Goal: Check status: Check status

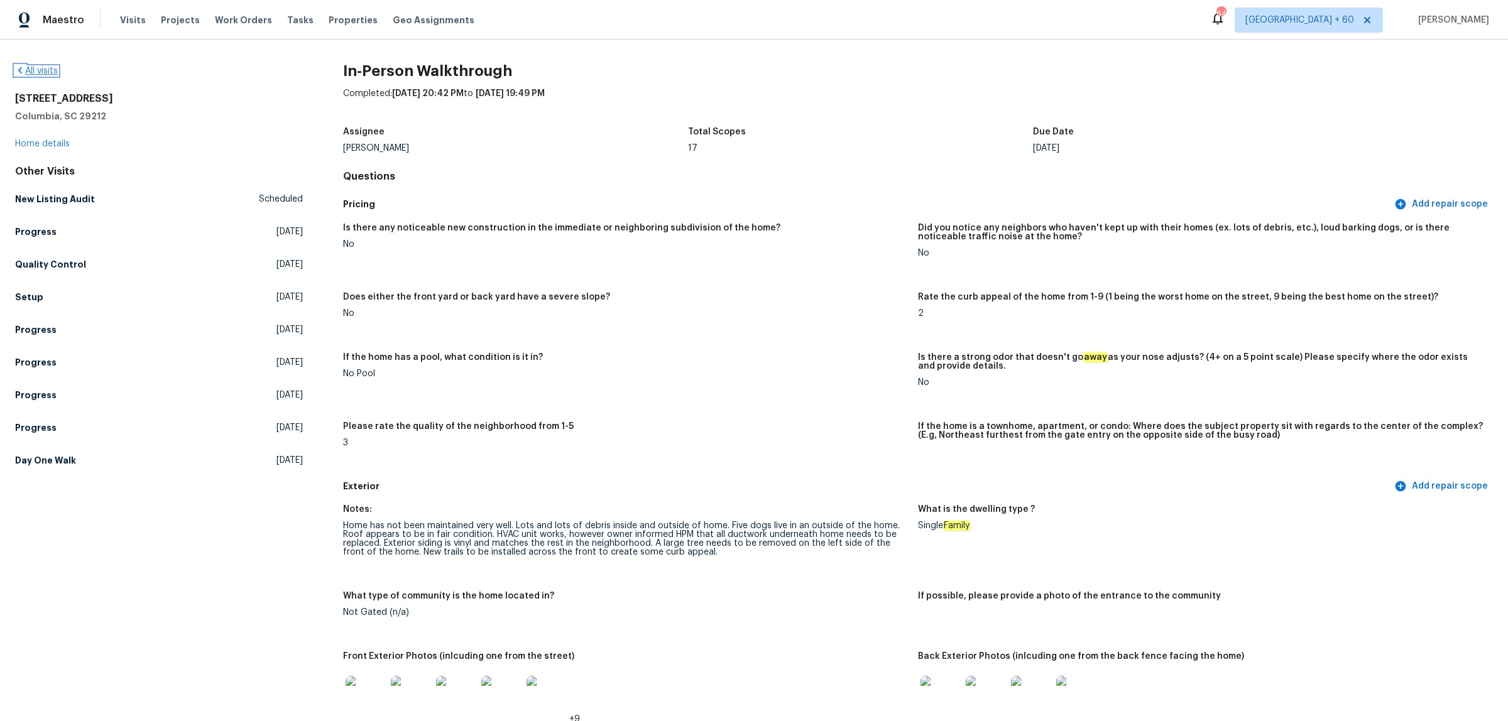
click at [36, 71] on link "All visits" at bounding box center [36, 71] width 43 height 9
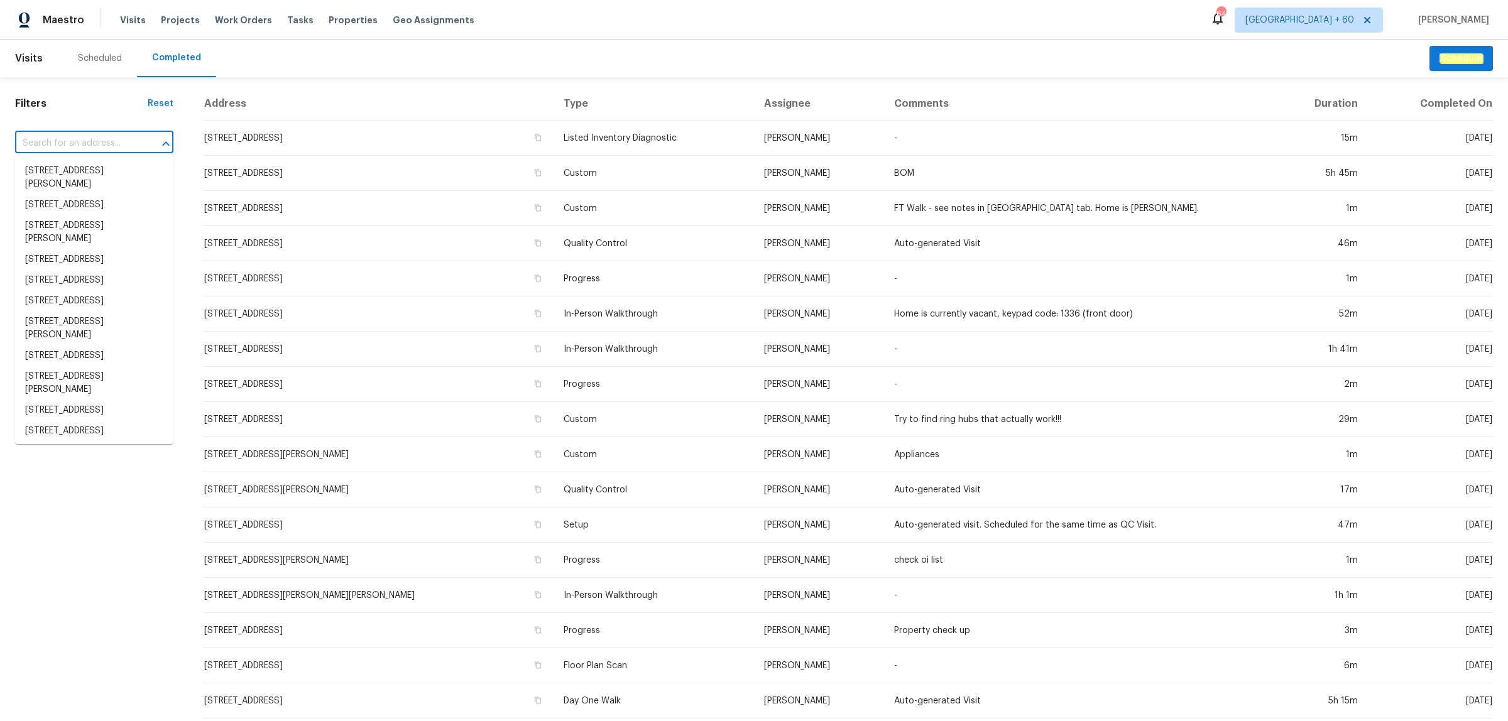
click at [60, 146] on input "text" at bounding box center [76, 143] width 123 height 19
paste input "[STREET_ADDRESS]"
type input "[STREET_ADDRESS]"
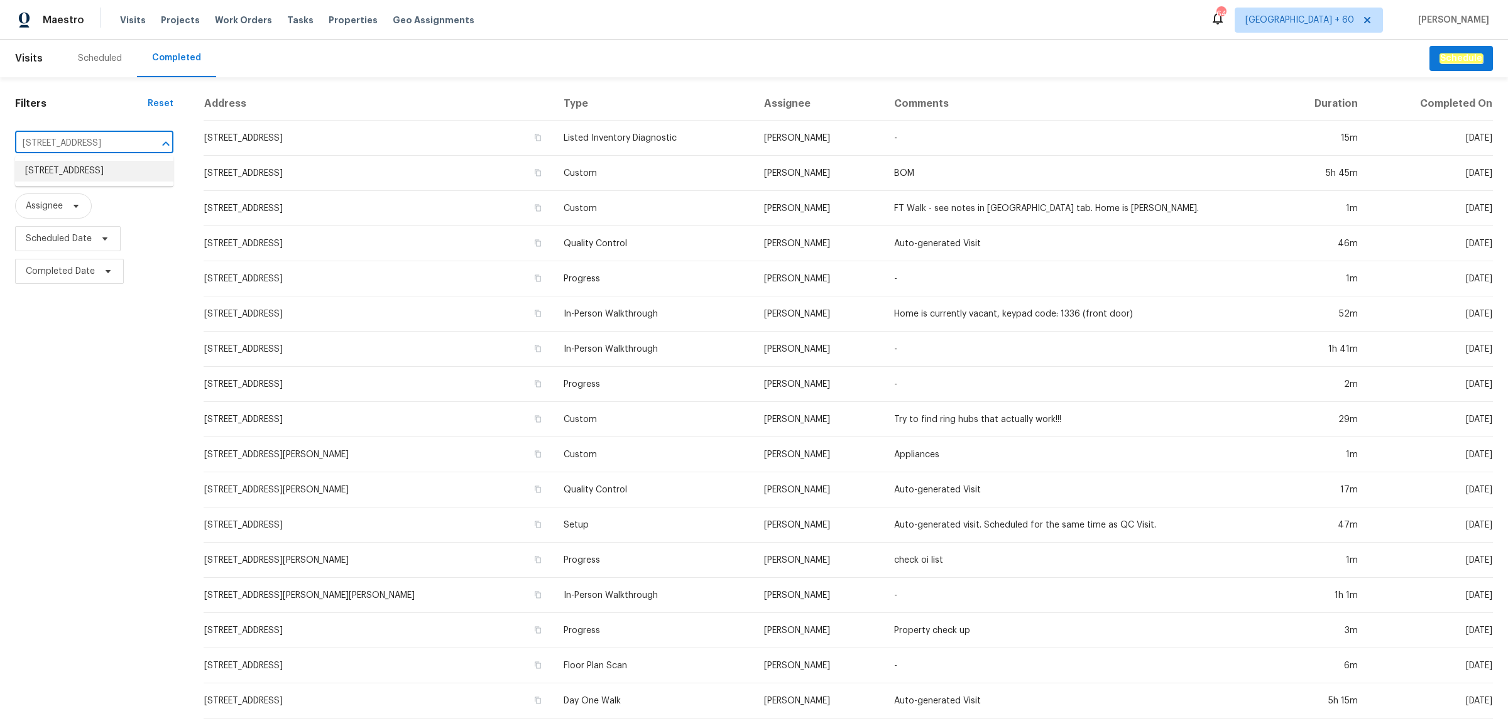
click at [57, 172] on li "[STREET_ADDRESS]" at bounding box center [94, 171] width 158 height 21
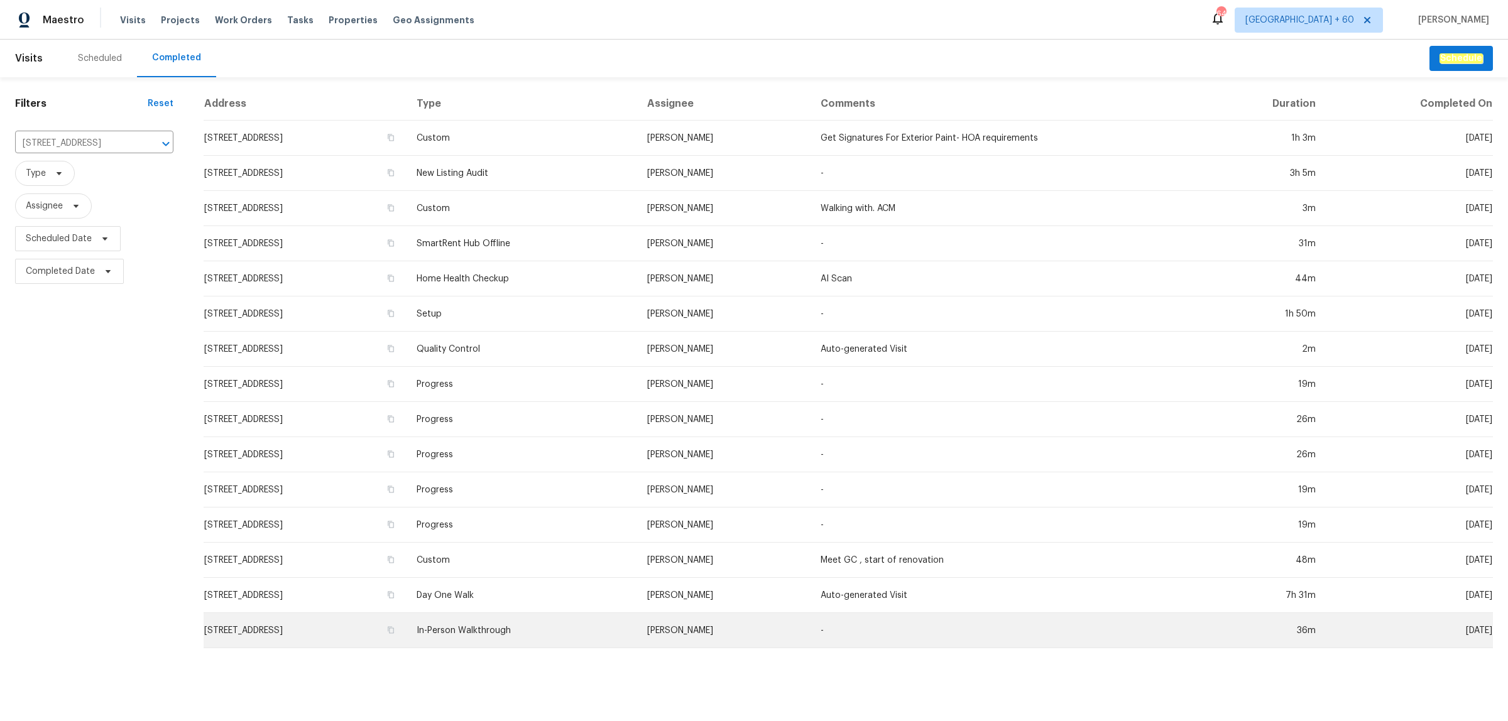
click at [588, 624] on td "In-Person Walkthrough" at bounding box center [521, 630] width 231 height 35
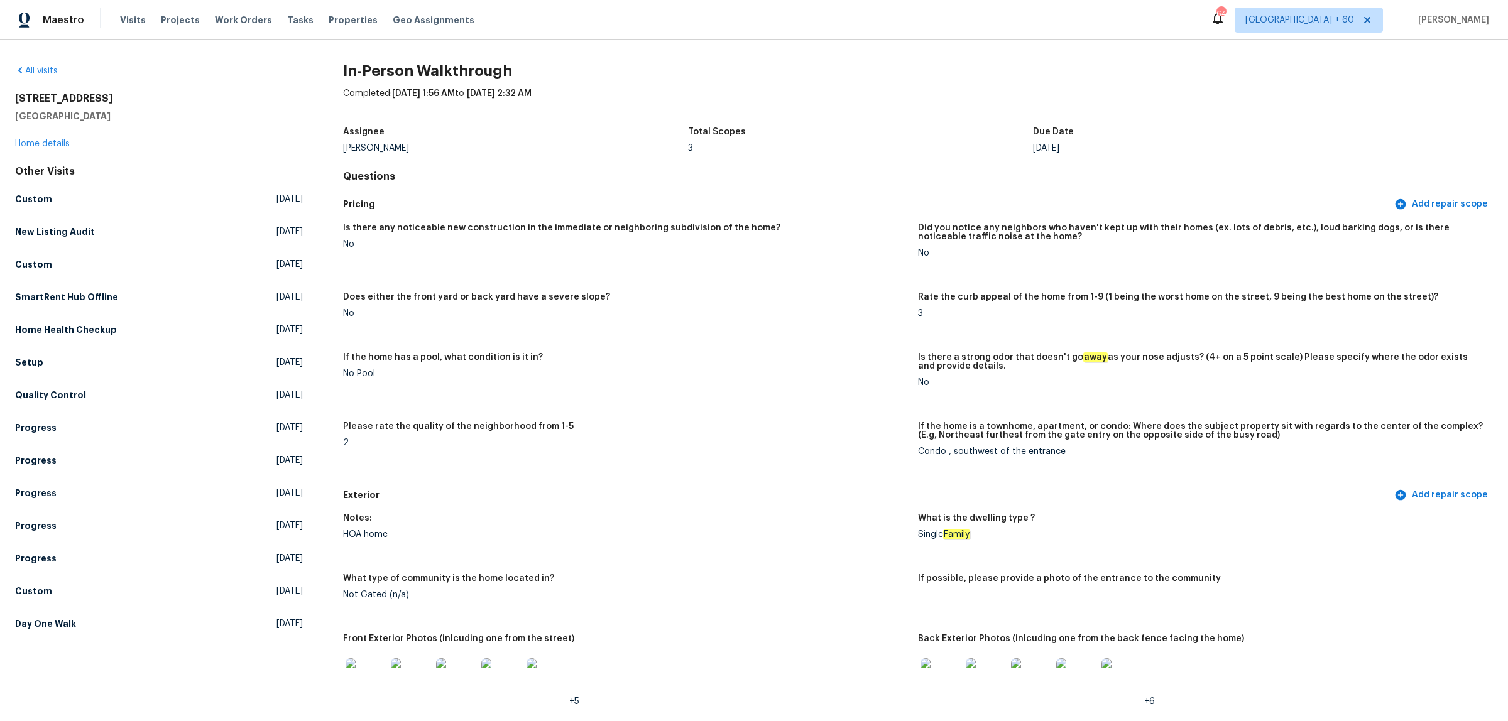
click at [356, 685] on img at bounding box center [366, 678] width 40 height 40
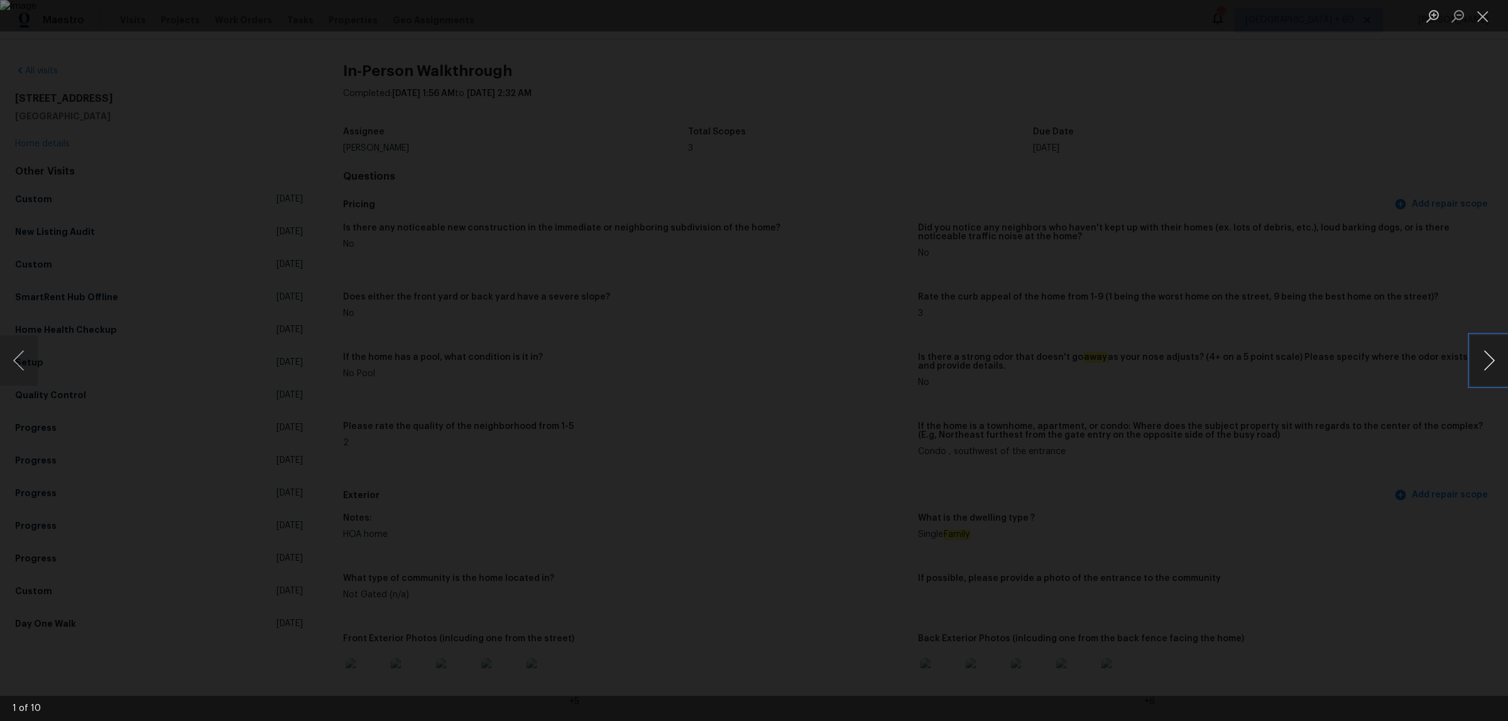
click at [1480, 365] on button "Next image" at bounding box center [1489, 360] width 38 height 50
click at [1478, 365] on button "Next image" at bounding box center [1489, 360] width 38 height 50
click at [1446, 218] on div "Lightbox" at bounding box center [754, 360] width 1508 height 721
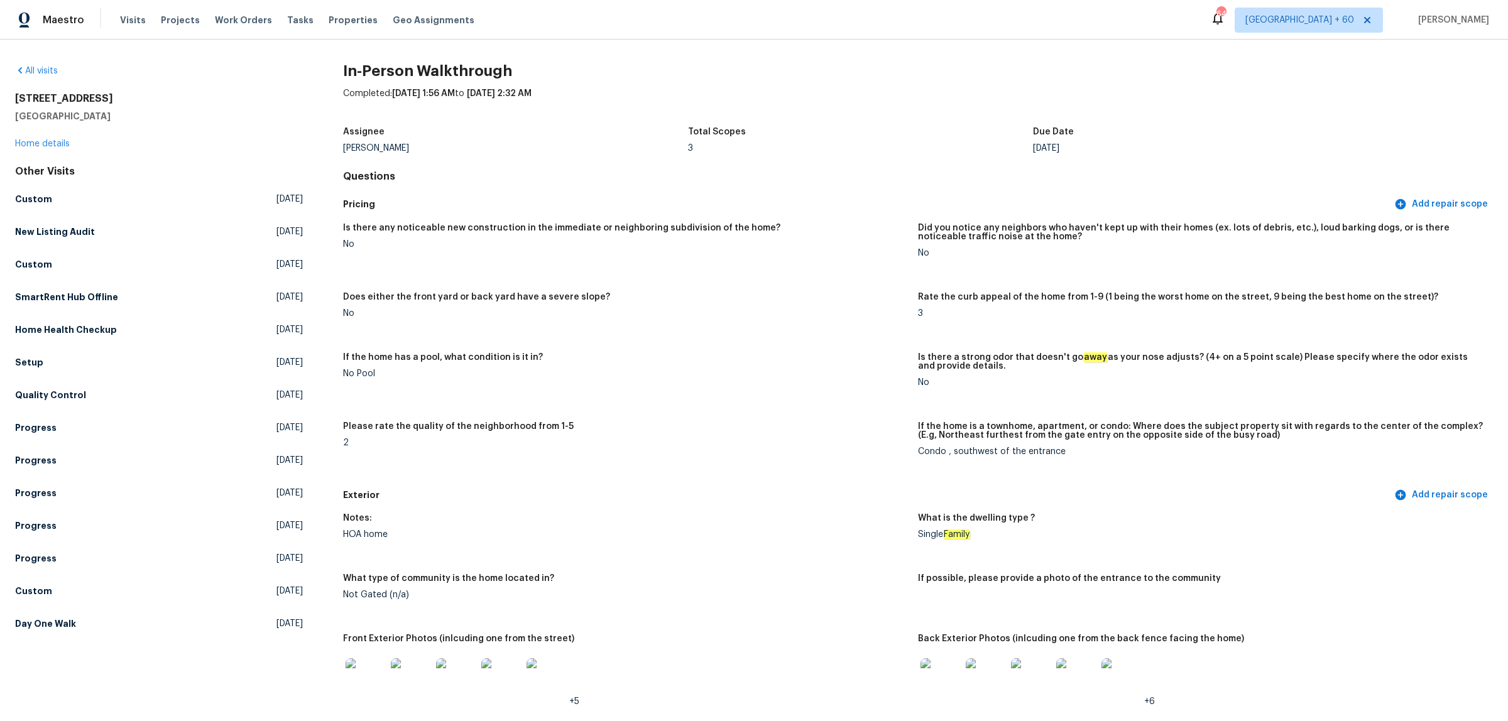
click at [930, 680] on img at bounding box center [940, 678] width 40 height 40
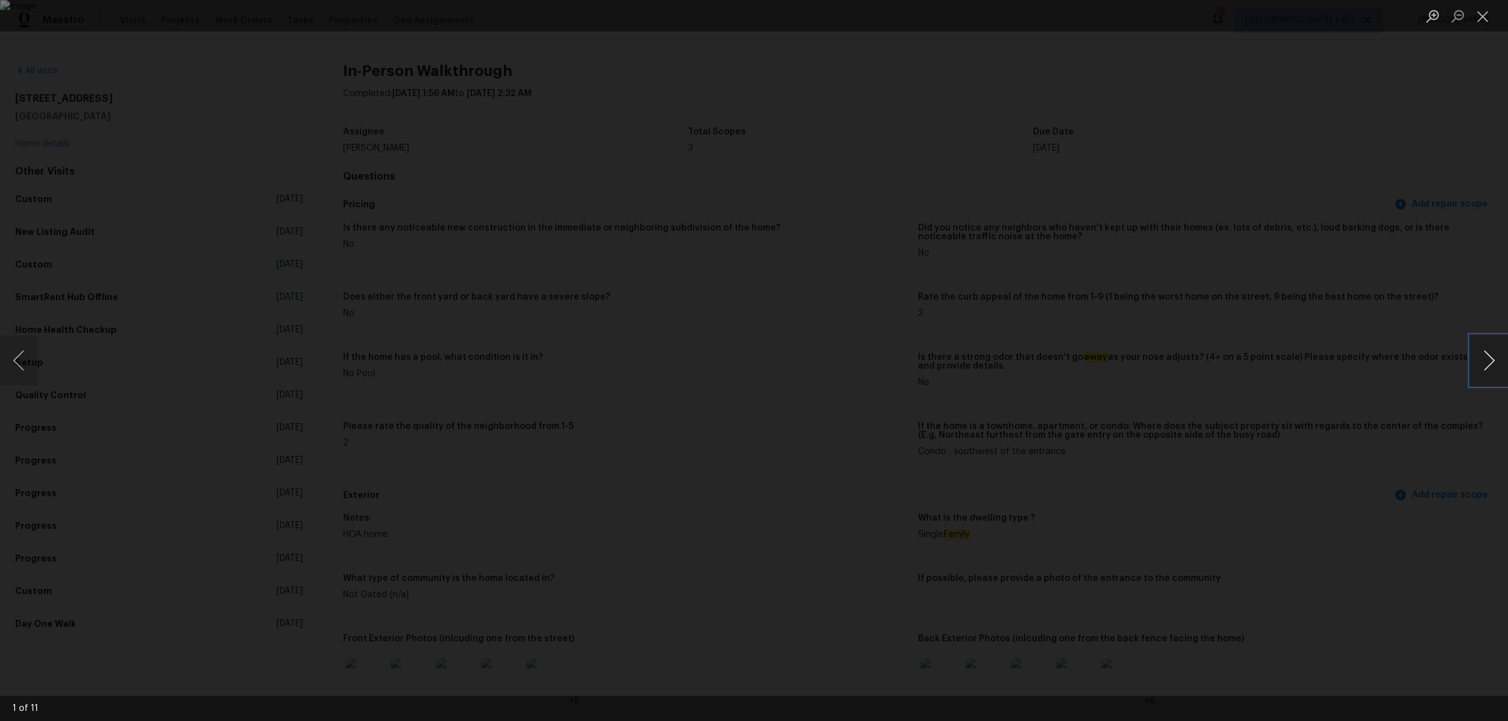
click at [1481, 353] on button "Next image" at bounding box center [1489, 360] width 38 height 50
click at [1476, 364] on button "Next image" at bounding box center [1489, 360] width 38 height 50
click at [265, 273] on div "Lightbox" at bounding box center [754, 360] width 1508 height 721
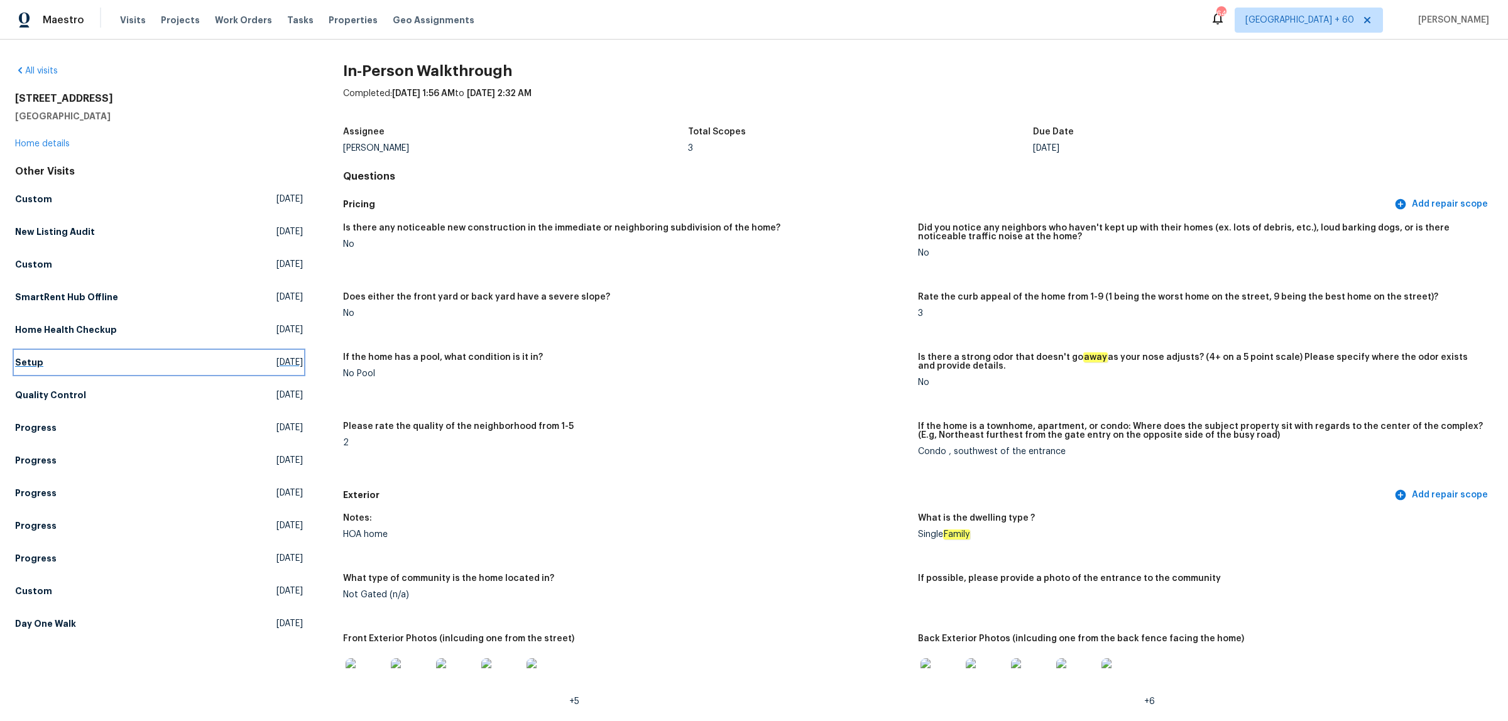
click at [30, 371] on link "Setup [DATE]" at bounding box center [159, 362] width 288 height 23
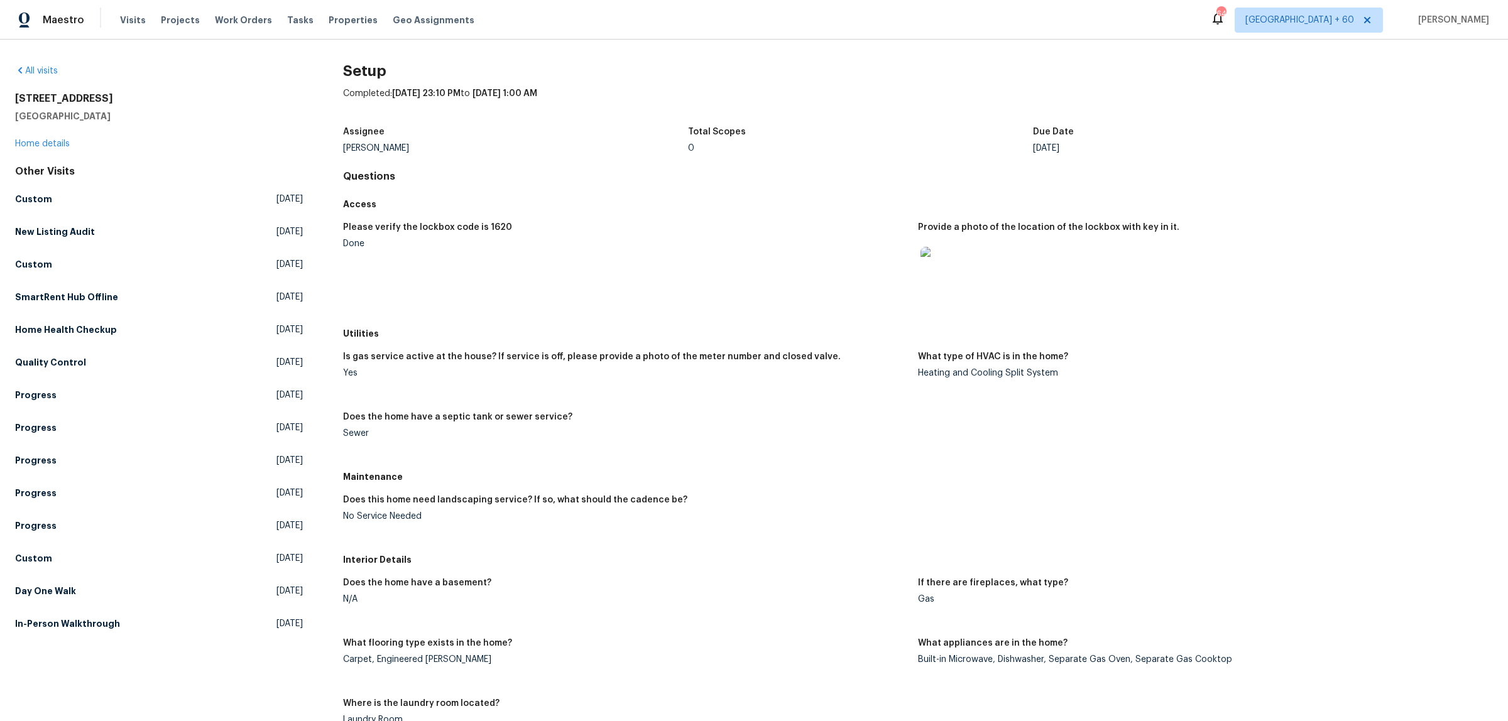
click at [689, 393] on figure "Is gas service active at the house? If service is off, please provide a photo o…" at bounding box center [630, 374] width 575 height 45
